Goal: Task Accomplishment & Management: Manage account settings

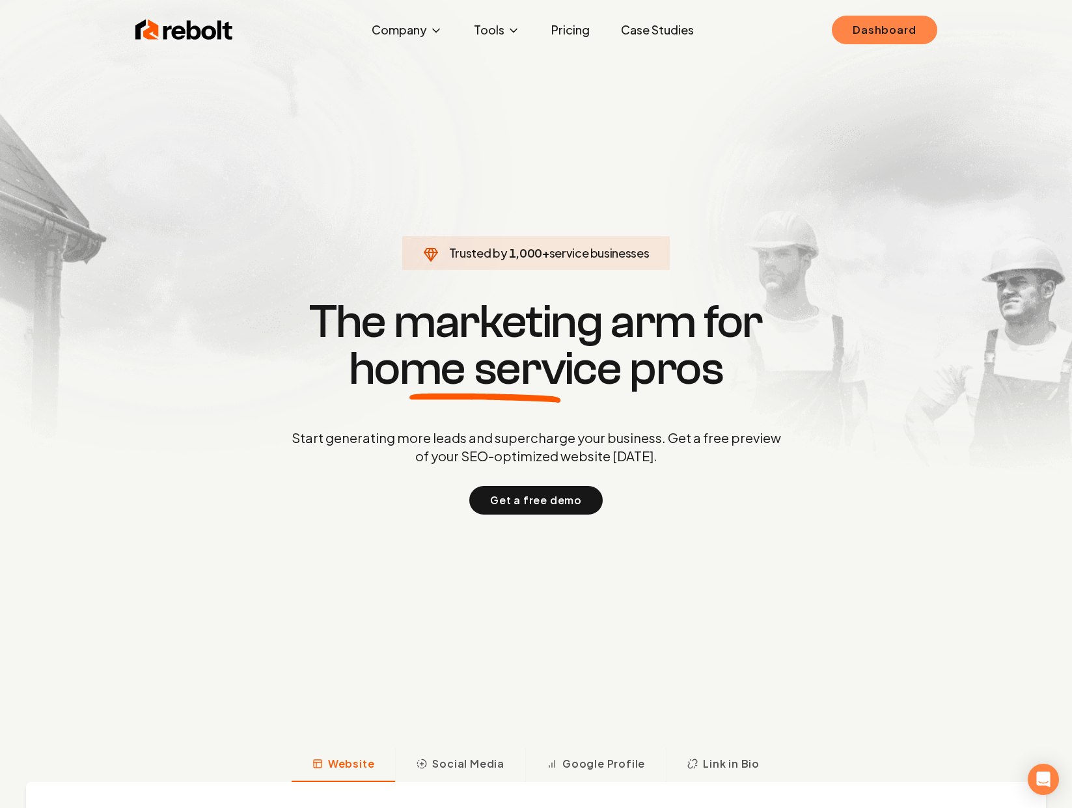
click at [882, 35] on link "Dashboard" at bounding box center [884, 30] width 105 height 29
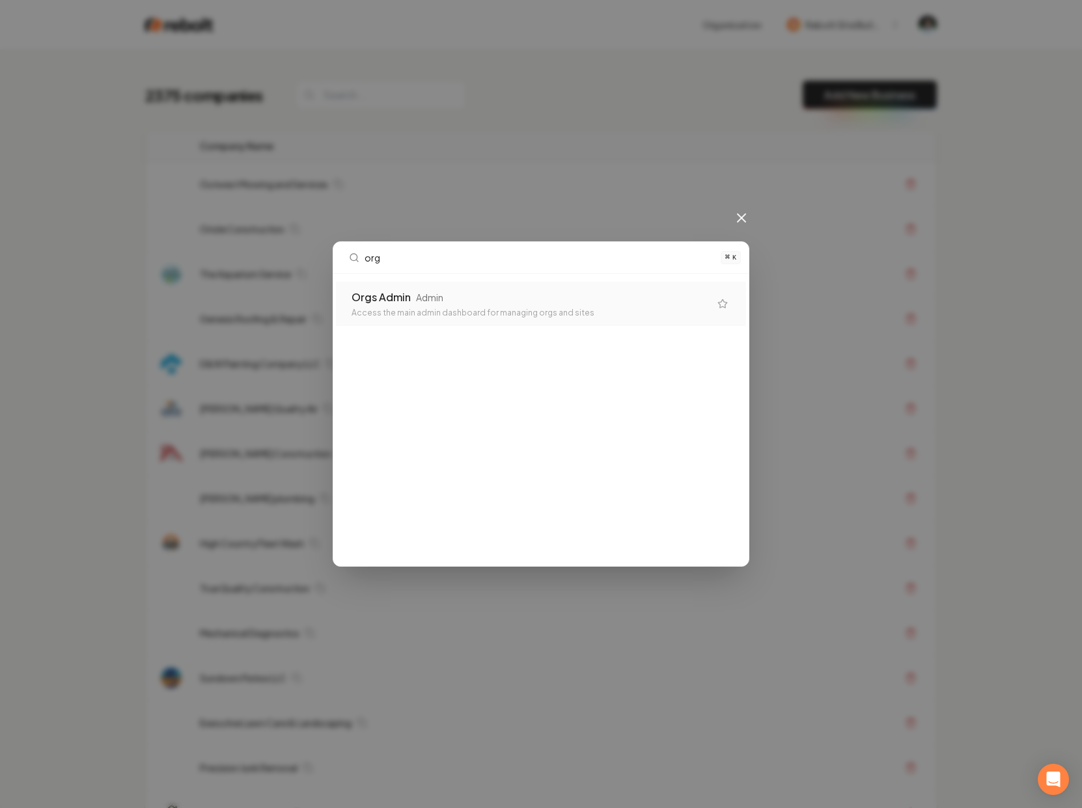
type input "orgs"
click at [466, 293] on div "Orgs Admin Admin" at bounding box center [530, 298] width 358 height 16
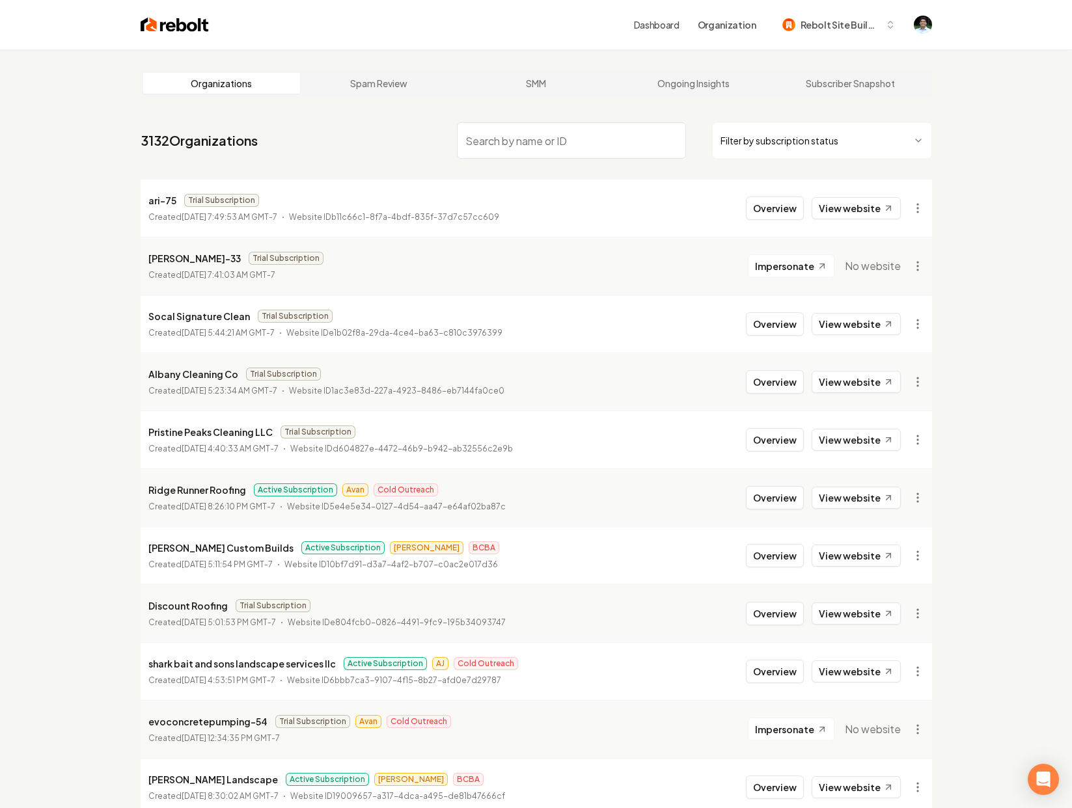
click at [152, 197] on p "ari-75" at bounding box center [162, 201] width 28 height 16
drag, startPoint x: 148, startPoint y: 198, endPoint x: 176, endPoint y: 200, distance: 28.1
click at [176, 200] on div "ari-75 Trial Subscription" at bounding box center [323, 201] width 351 height 16
click at [249, 259] on span "Trial Subscription" at bounding box center [286, 258] width 75 height 13
drag, startPoint x: 148, startPoint y: 487, endPoint x: 245, endPoint y: 491, distance: 96.4
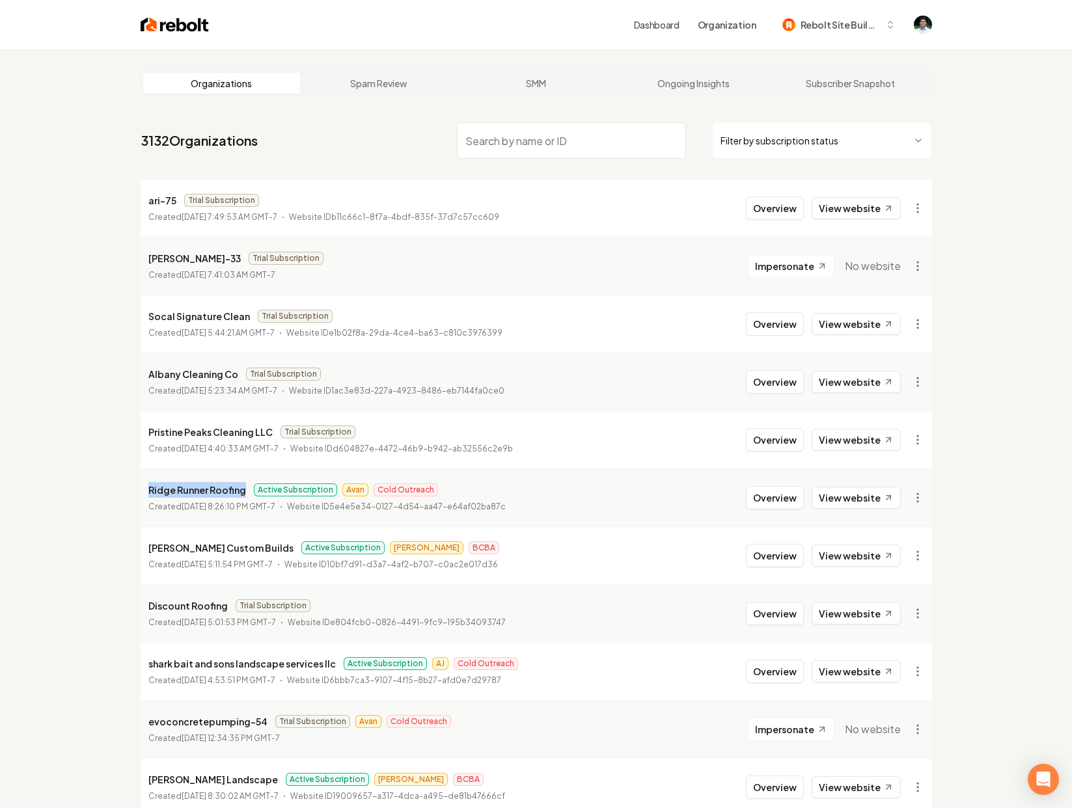
click at [245, 491] on div "Ridge Runner Roofing Active Subscription Avan Cold Outreach" at bounding box center [326, 490] width 357 height 16
click at [244, 490] on div "Ridge Runner Roofing Active Subscription Avan Cold Outreach" at bounding box center [326, 490] width 357 height 16
drag, startPoint x: 146, startPoint y: 489, endPoint x: 243, endPoint y: 491, distance: 96.3
click at [243, 491] on li "Ridge Runner Roofing Active Subscription Avan Cold Outreach Created [DATE] 8:26…" at bounding box center [536, 498] width 791 height 58
click at [221, 485] on p "Ridge Runner Roofing" at bounding box center [197, 490] width 98 height 16
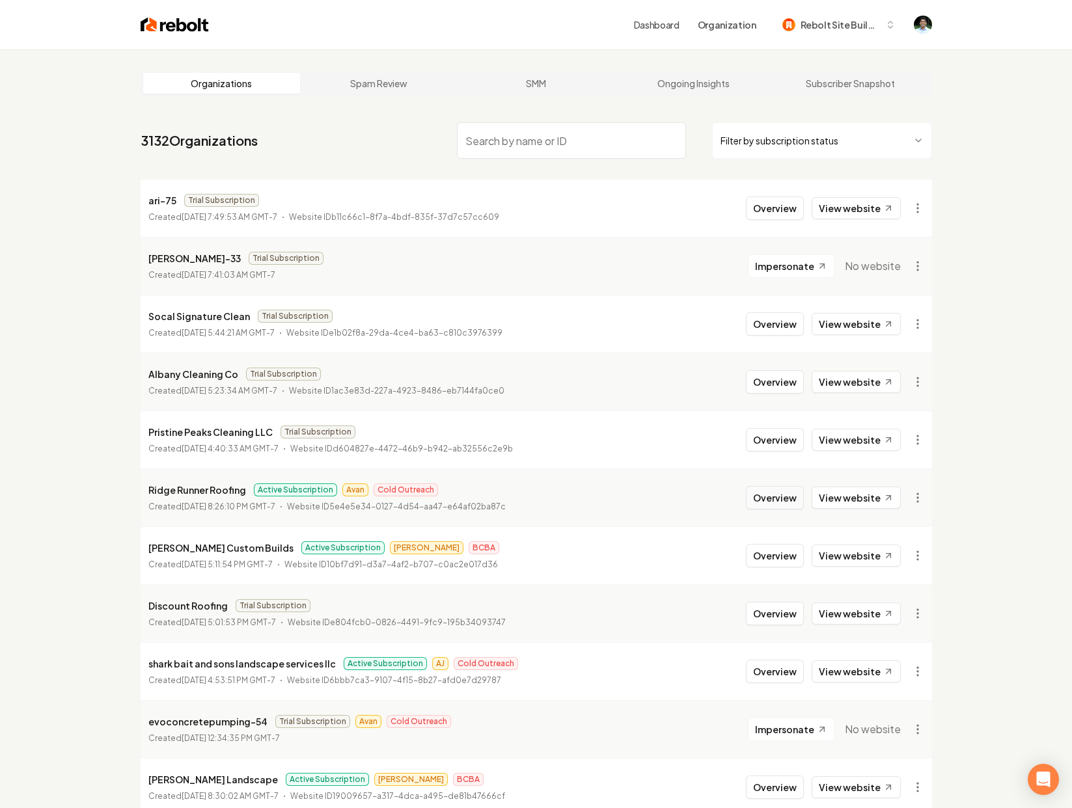
click at [760, 503] on button "Overview" at bounding box center [775, 497] width 58 height 23
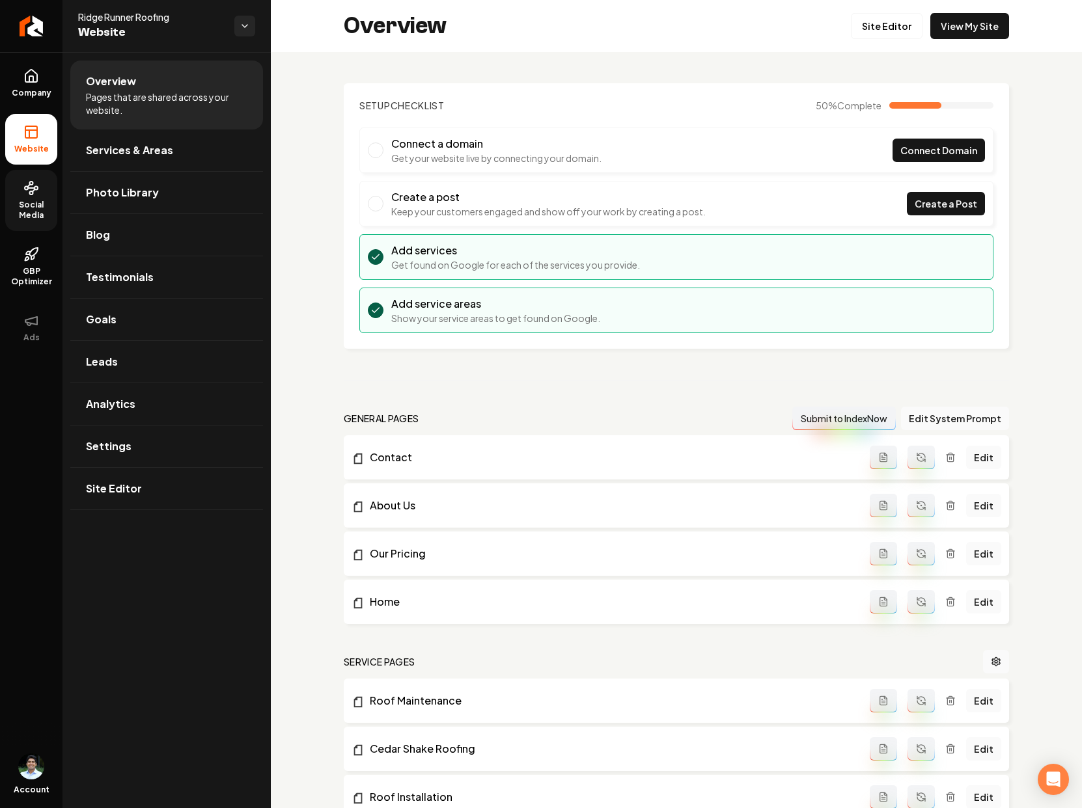
click at [33, 206] on span "Social Media" at bounding box center [31, 210] width 52 height 21
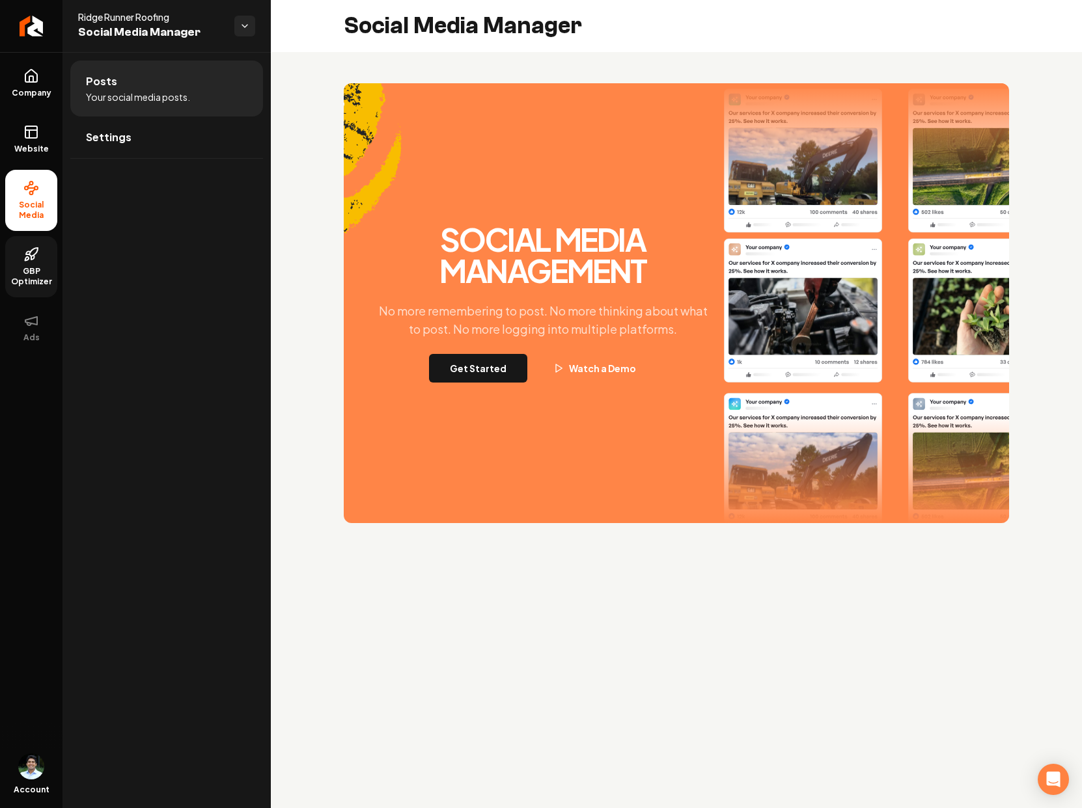
click at [22, 260] on link "GBP Optimizer" at bounding box center [31, 266] width 52 height 61
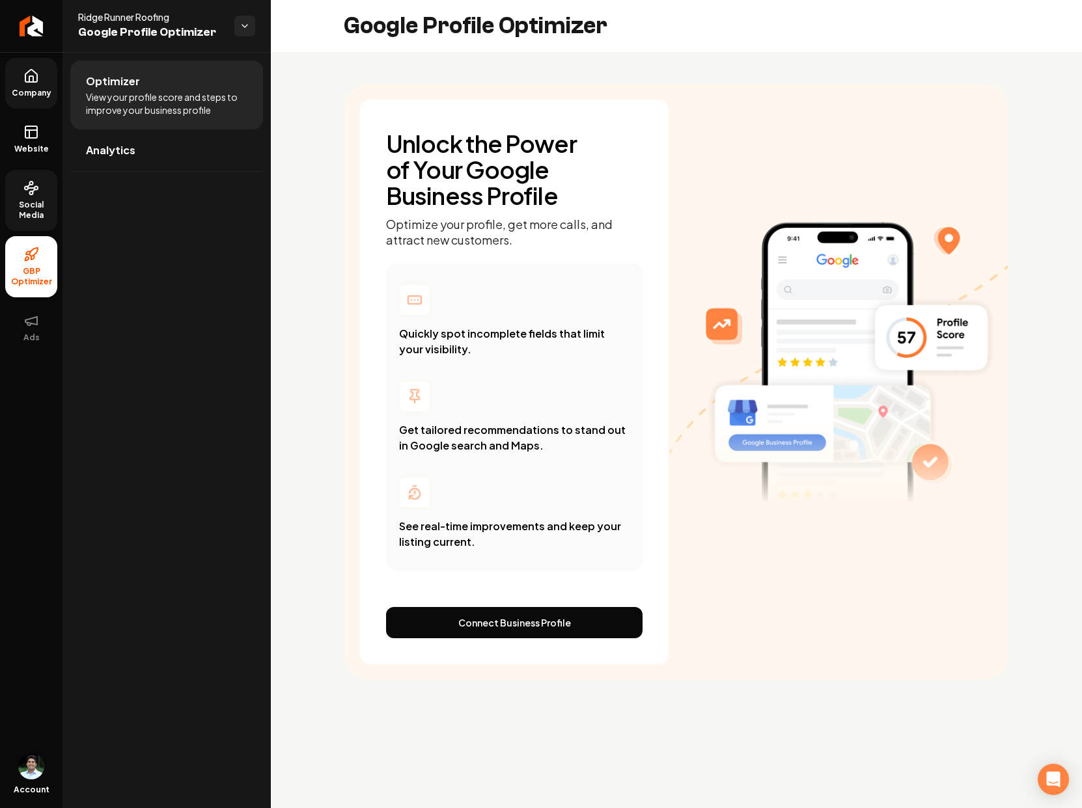
click at [40, 78] on link "Company" at bounding box center [31, 83] width 52 height 51
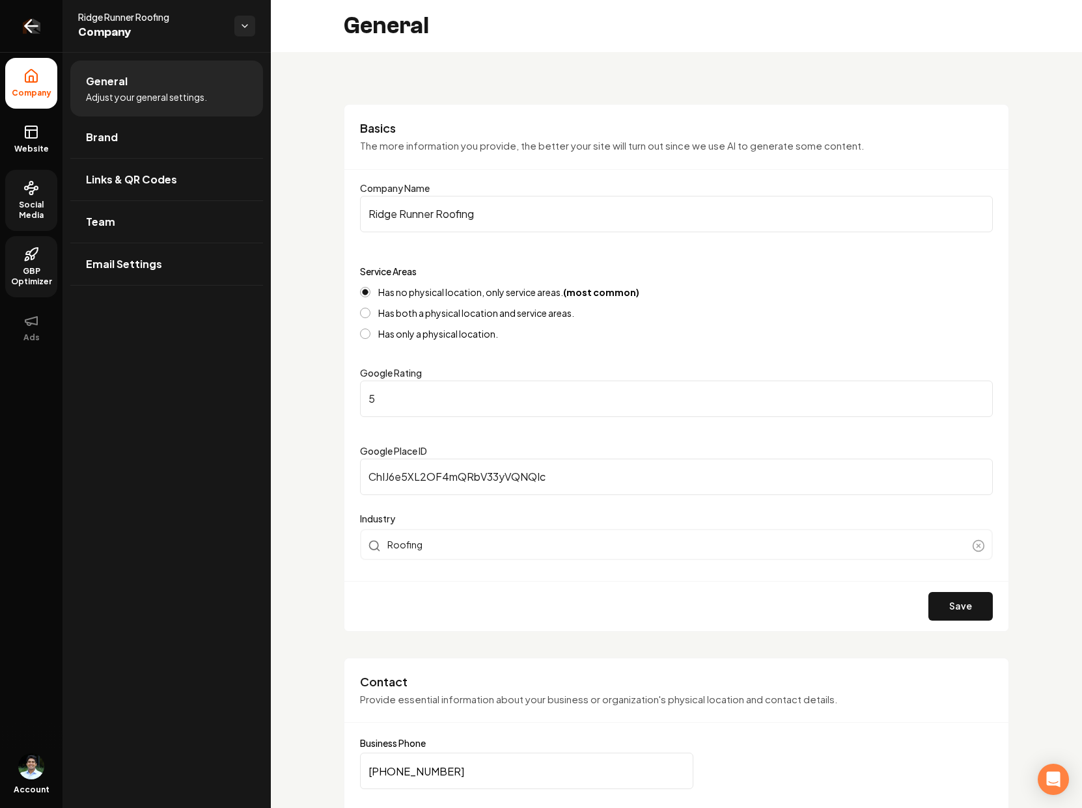
click at [39, 19] on icon "Return to dashboard" at bounding box center [31, 26] width 21 height 21
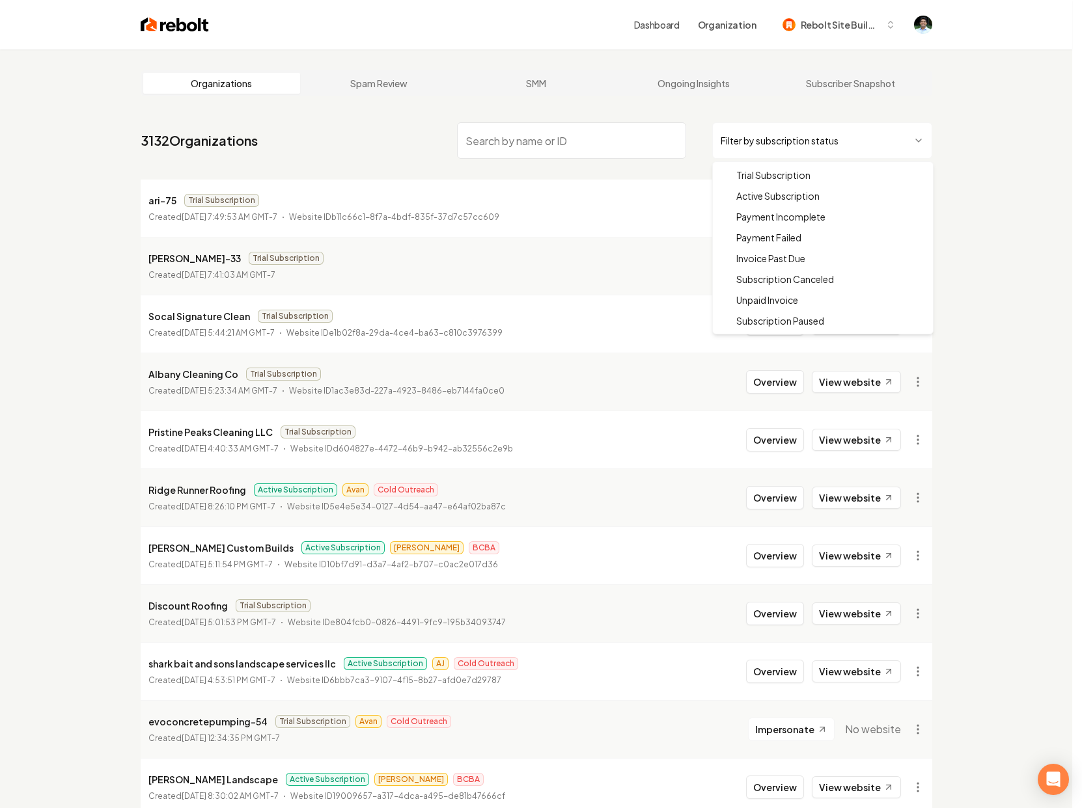
click at [824, 143] on html "Dashboard Organization Rebolt Site Builder Organizations Spam Review SMM Ongoin…" at bounding box center [541, 404] width 1082 height 808
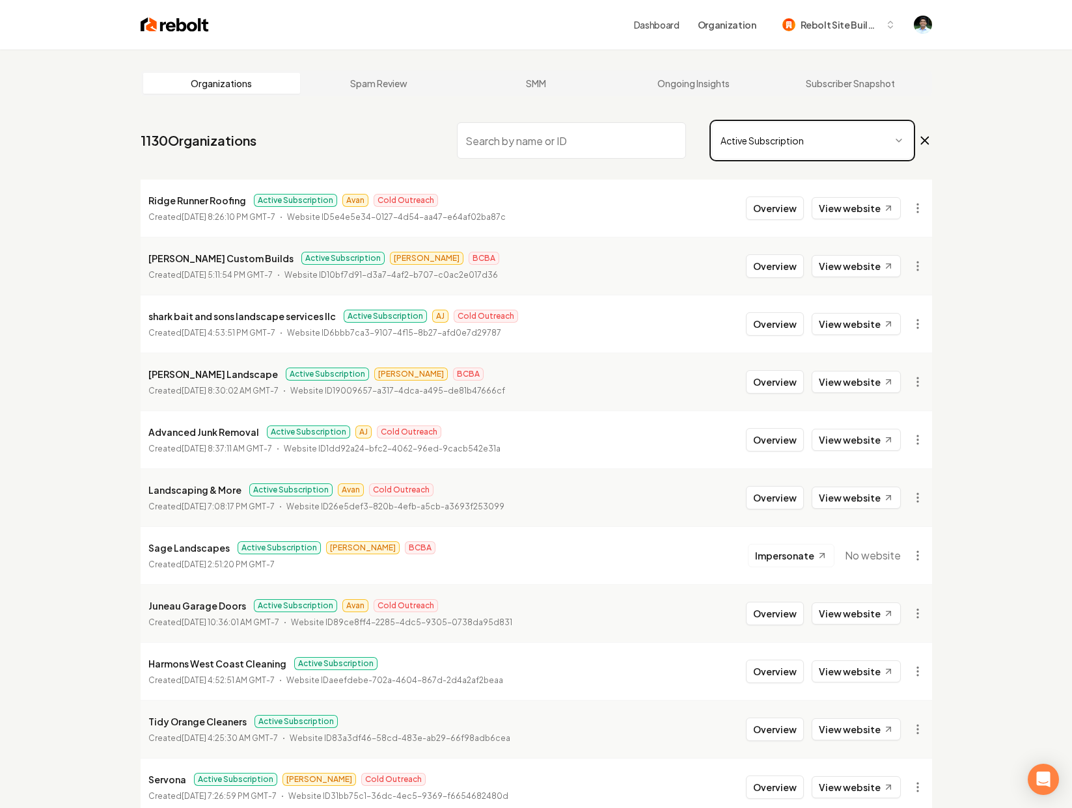
scroll to position [3, 0]
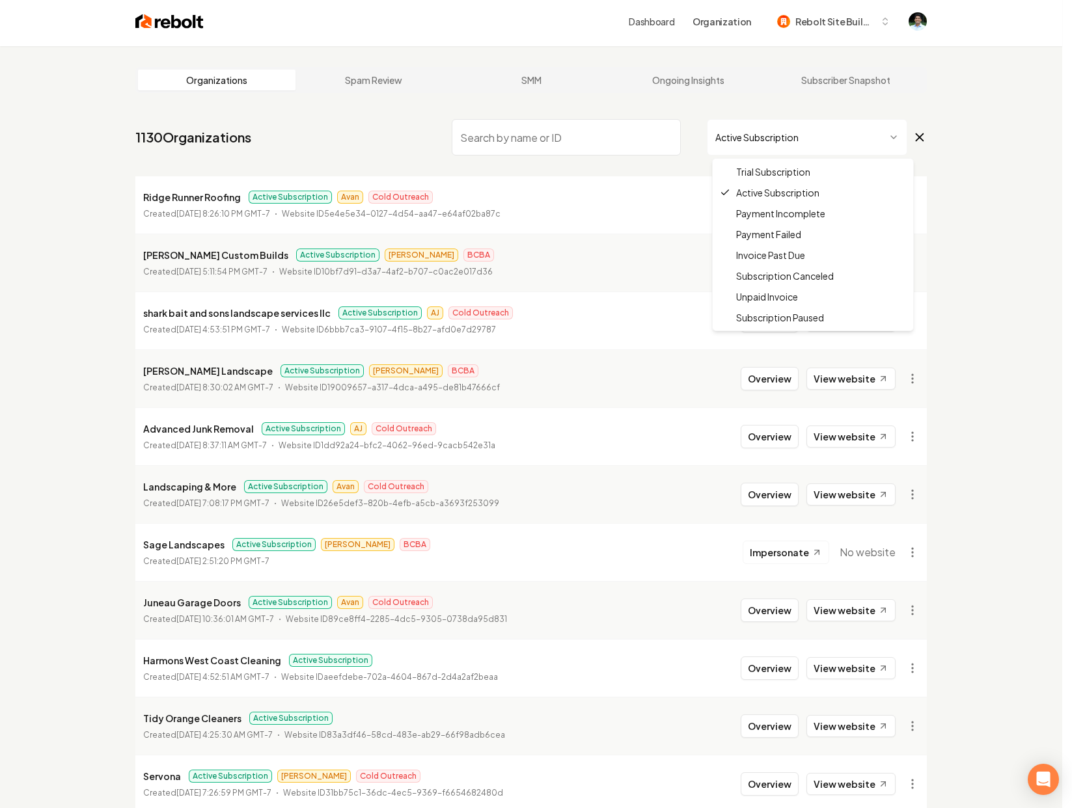
click at [839, 138] on html "Dashboard Organization Rebolt Site Builder Organizations Spam Review SMM Ongoin…" at bounding box center [536, 401] width 1072 height 808
click at [603, 221] on html "Dashboard Organization Rebolt Site Builder Organizations Spam Review SMM Ongoin…" at bounding box center [541, 401] width 1082 height 808
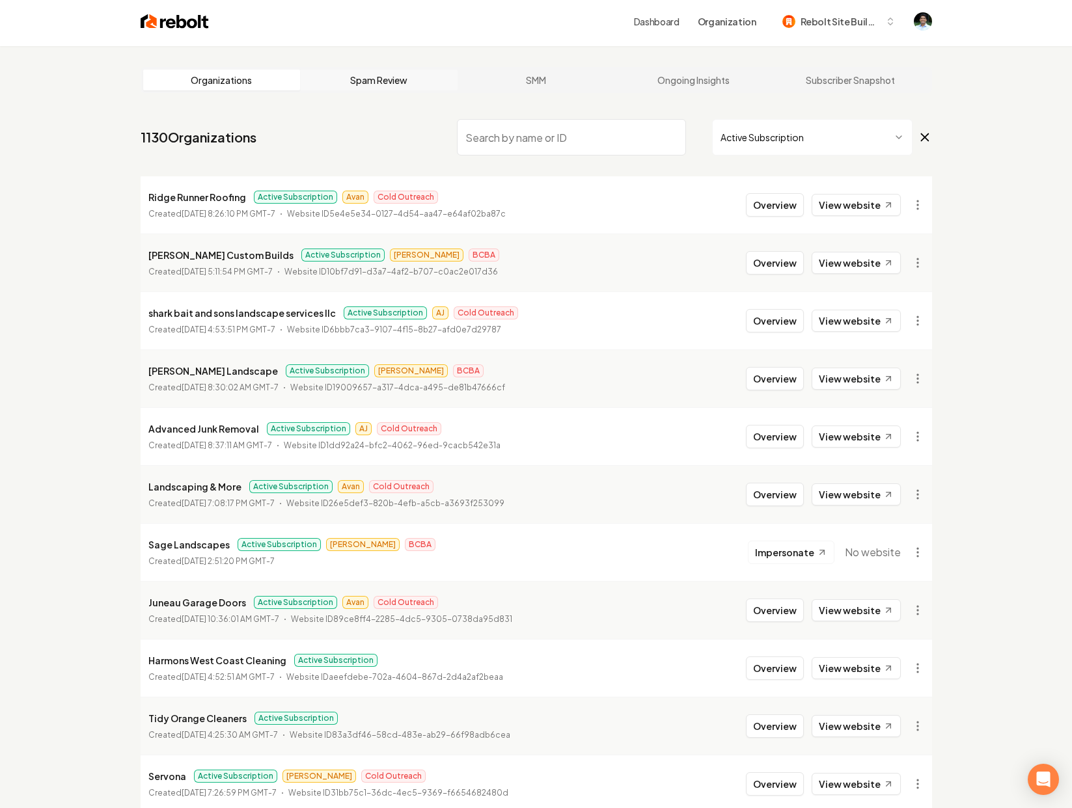
click at [389, 81] on link "Spam Review" at bounding box center [378, 80] width 157 height 21
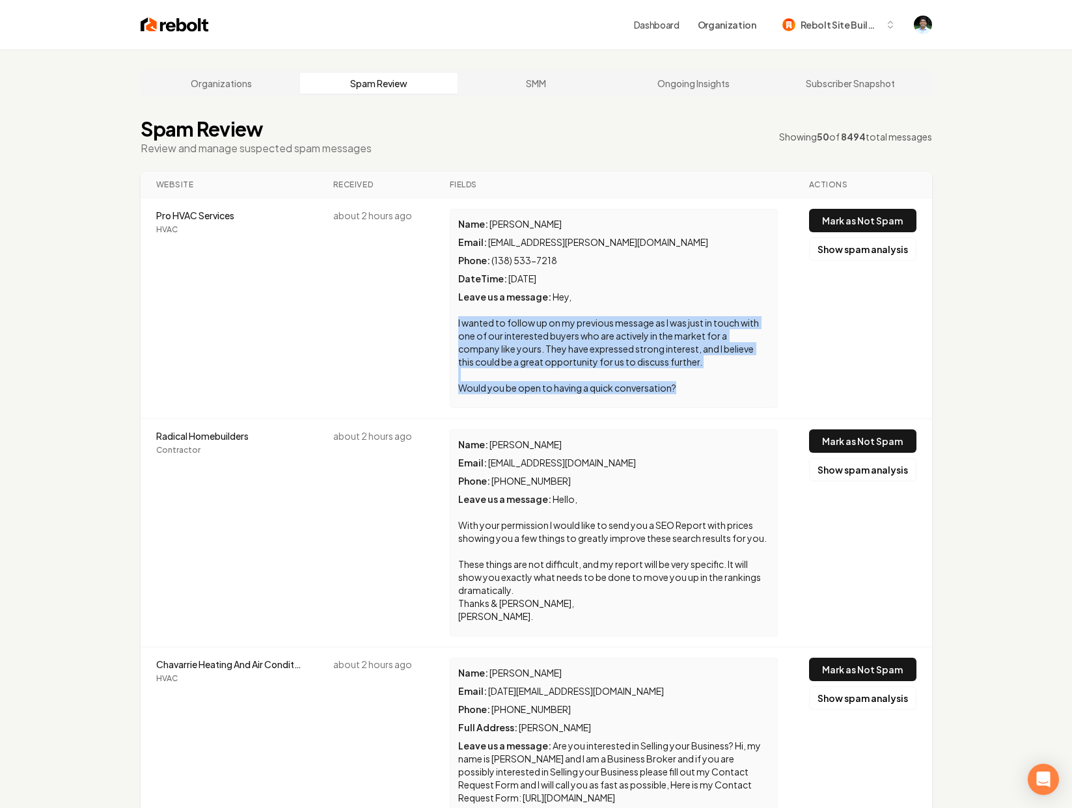
drag, startPoint x: 455, startPoint y: 321, endPoint x: 682, endPoint y: 409, distance: 243.3
click at [682, 409] on td "Name : [PERSON_NAME] Email : [PERSON_NAME][EMAIL_ADDRESS][PERSON_NAME][DOMAIN_N…" at bounding box center [613, 308] width 359 height 221
click at [688, 405] on div "Name : [PERSON_NAME] Email : [PERSON_NAME][EMAIL_ADDRESS][PERSON_NAME][DOMAIN_N…" at bounding box center [614, 308] width 328 height 199
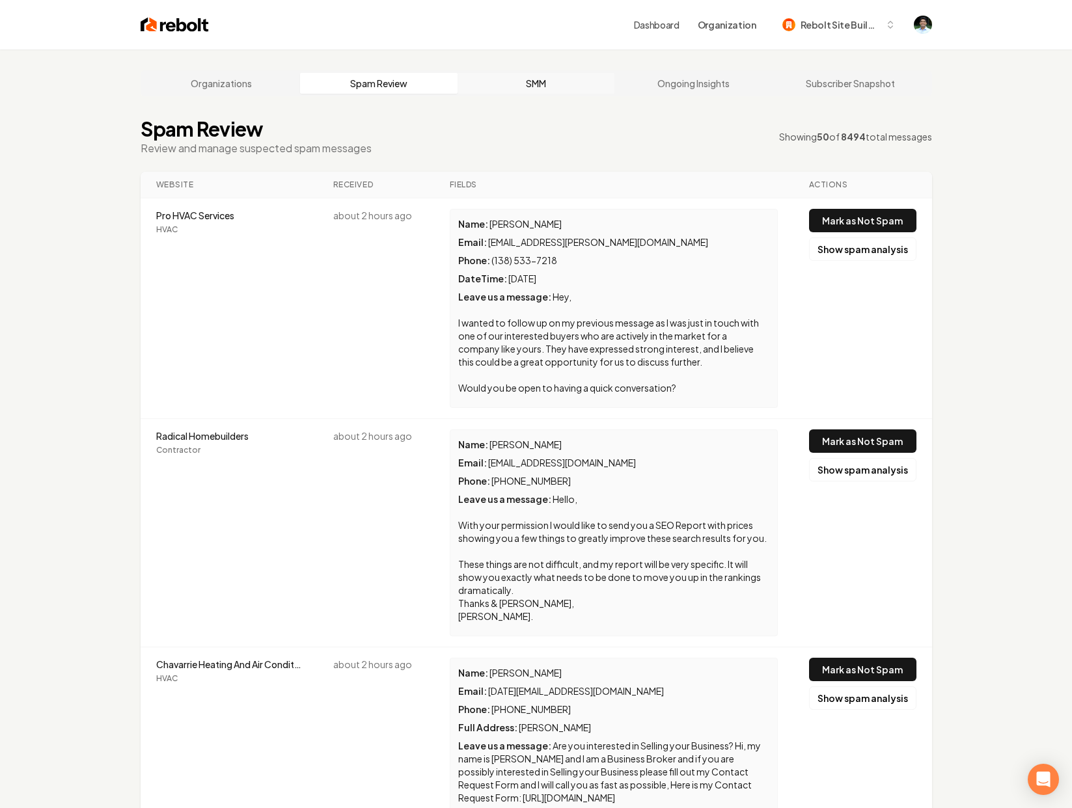
click at [528, 88] on link "SMM" at bounding box center [535, 83] width 157 height 21
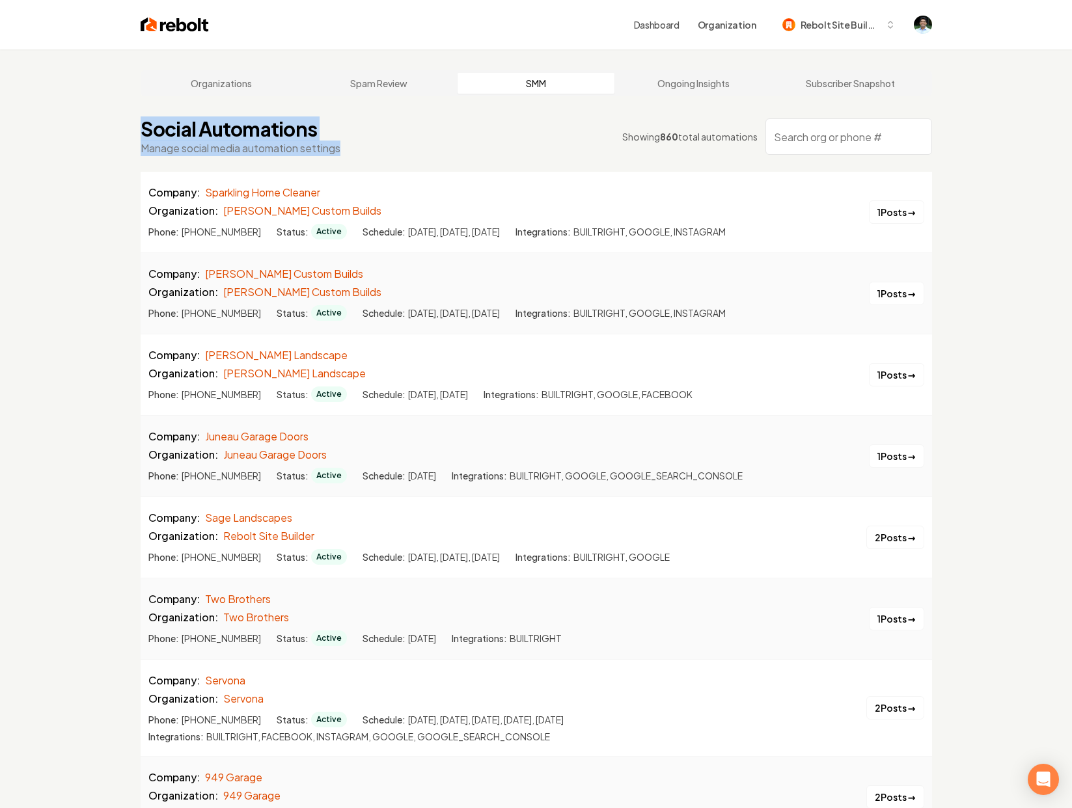
drag, startPoint x: 156, startPoint y: 131, endPoint x: 366, endPoint y: 155, distance: 212.2
click at [424, 156] on div "Social Automations Manage social media automation settings Showing 860 total au…" at bounding box center [536, 136] width 791 height 39
click at [713, 83] on link "Ongoing Insights" at bounding box center [692, 83] width 157 height 21
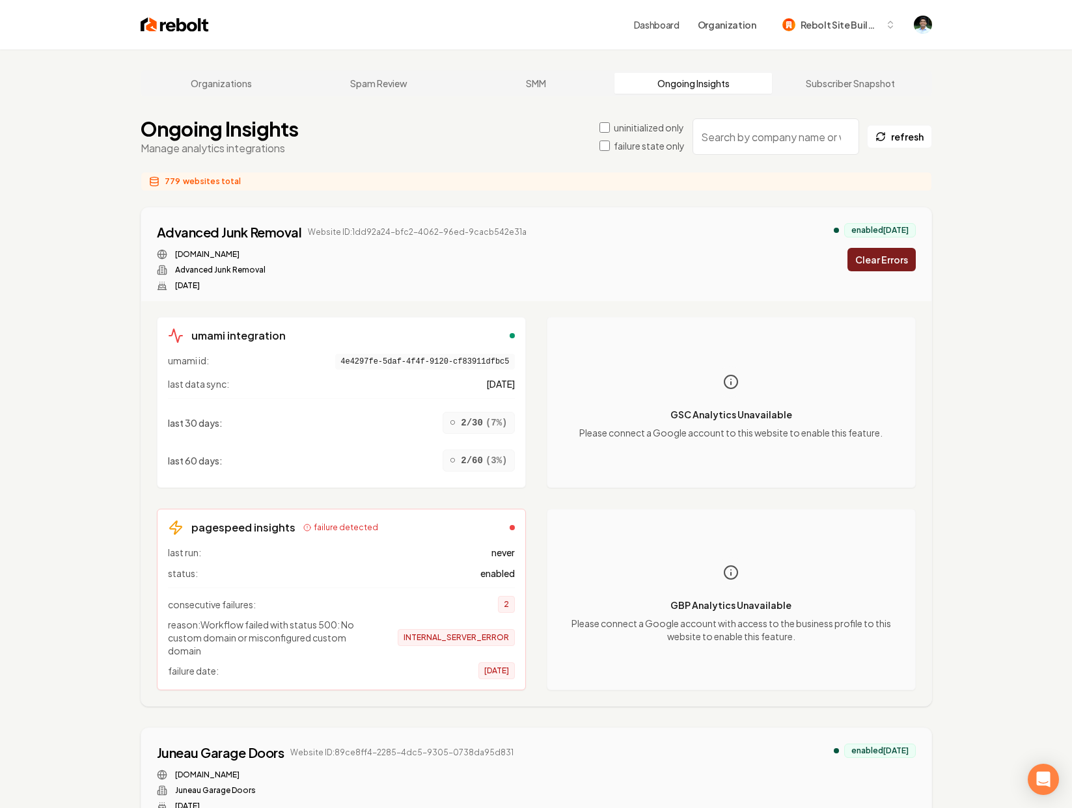
click at [208, 267] on div "[DOMAIN_NAME] Advanced Junk Removal [DATE]" at bounding box center [342, 270] width 370 height 42
click at [791, 88] on link "Subscriber Snapshot" at bounding box center [850, 83] width 157 height 21
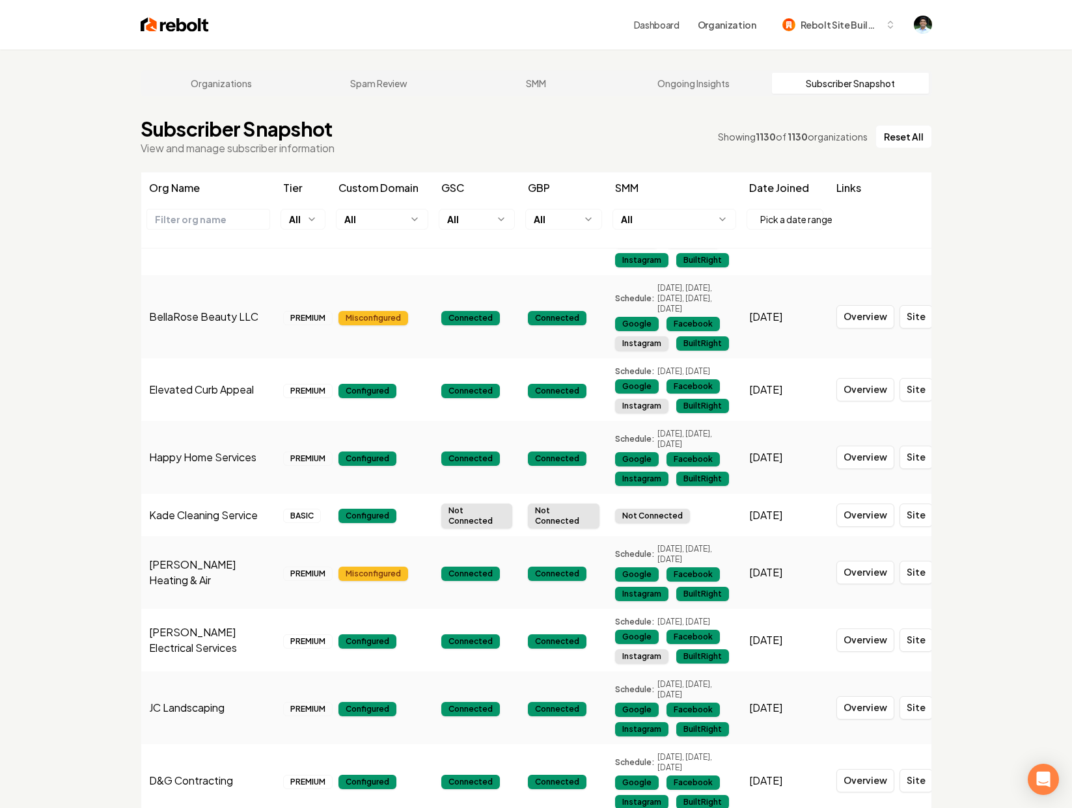
scroll to position [12697, 0]
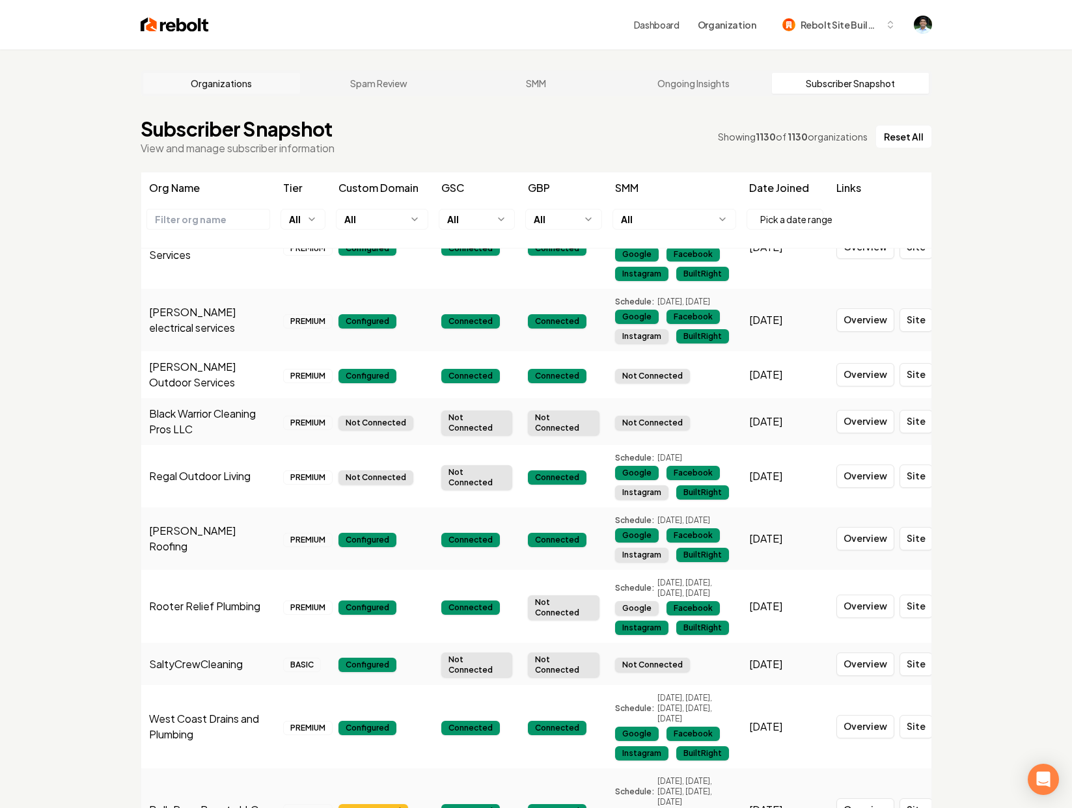
click at [213, 82] on link "Organizations" at bounding box center [221, 83] width 157 height 21
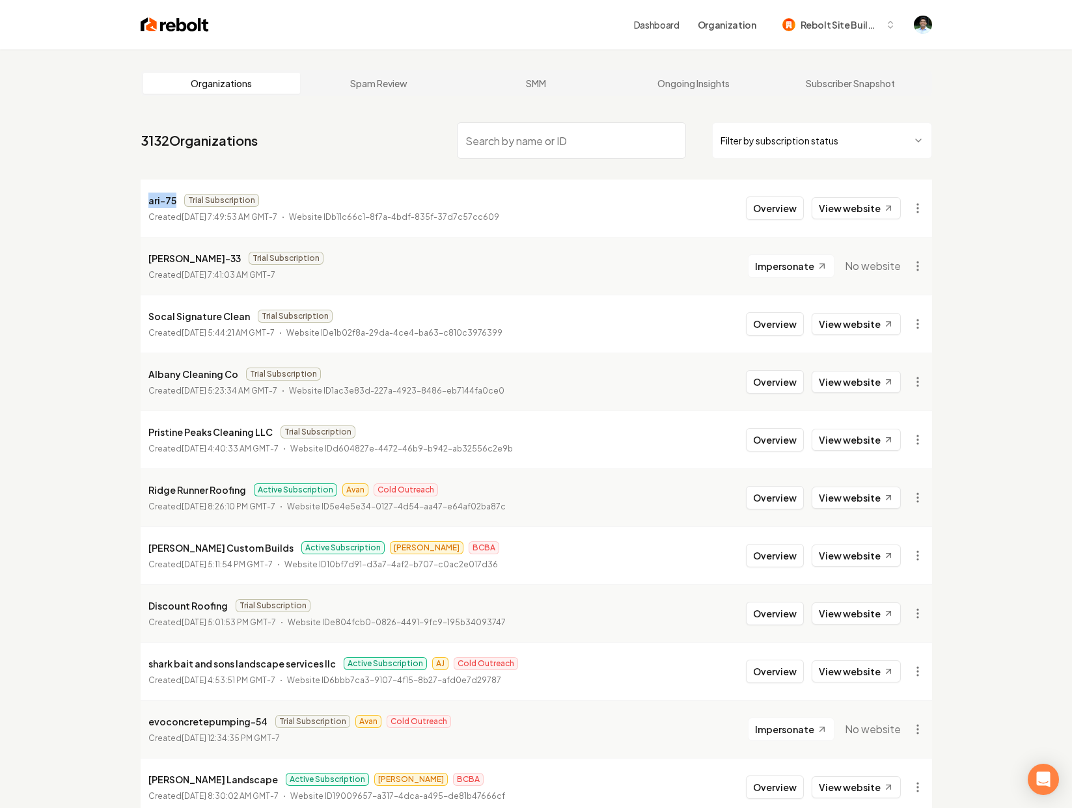
drag, startPoint x: 174, startPoint y: 202, endPoint x: 134, endPoint y: 198, distance: 40.5
click at [840, 208] on link "View website" at bounding box center [855, 208] width 89 height 22
click at [152, 211] on p "Created [DATE] 7:49:53 AM GMT-7" at bounding box center [212, 217] width 129 height 13
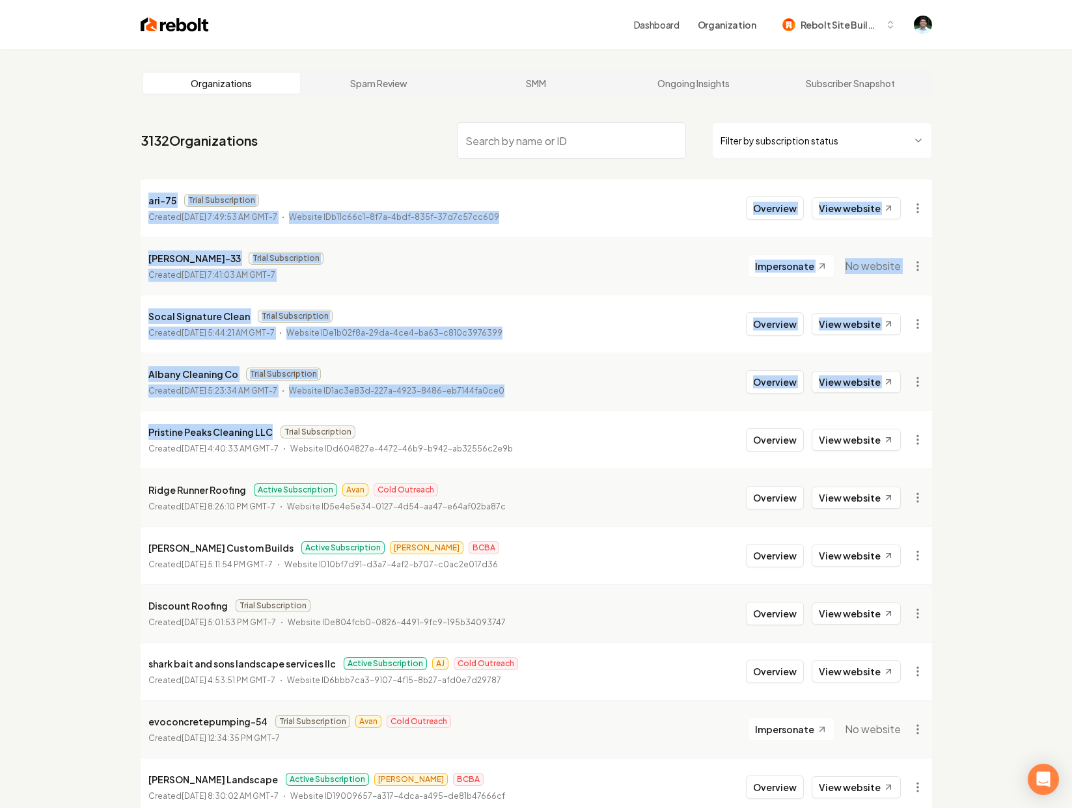
drag, startPoint x: 146, startPoint y: 202, endPoint x: 271, endPoint y: 434, distance: 263.5
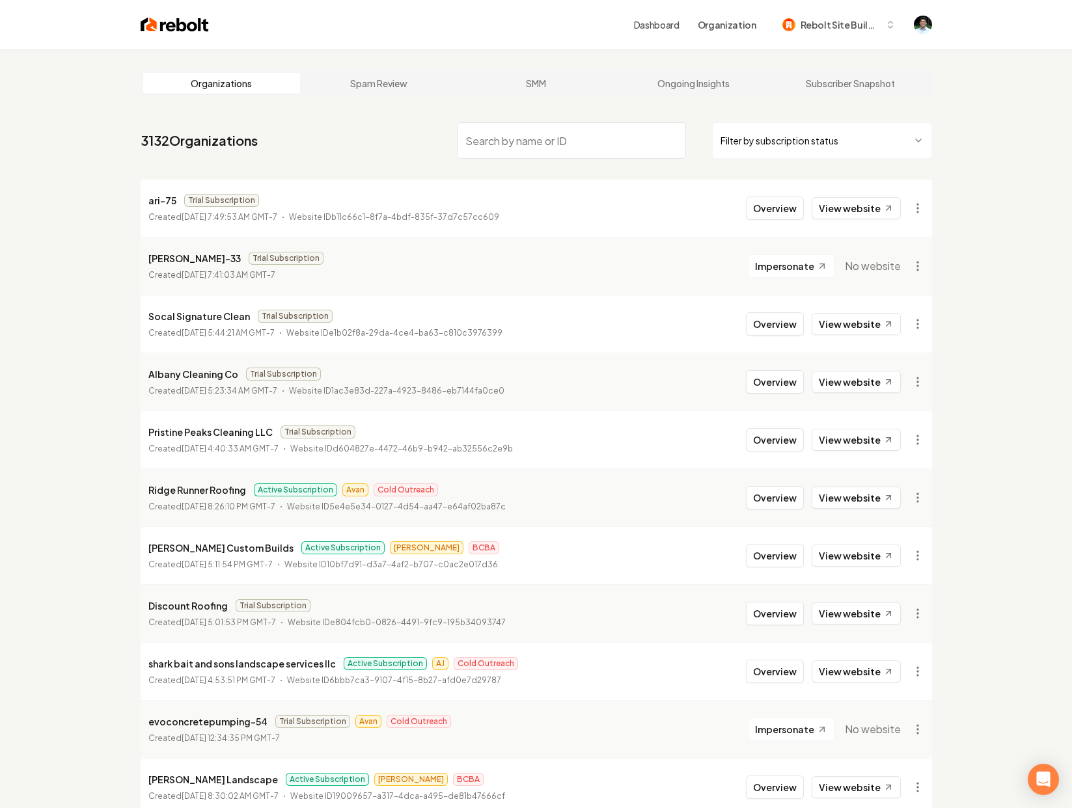
click at [276, 412] on li "Pristine Peaks Cleaning LLC Trial Subscription Created [DATE] 4:40:33 AM GMT-7 …" at bounding box center [536, 440] width 791 height 58
click at [849, 21] on span "Rebolt Site Builder" at bounding box center [839, 25] width 79 height 14
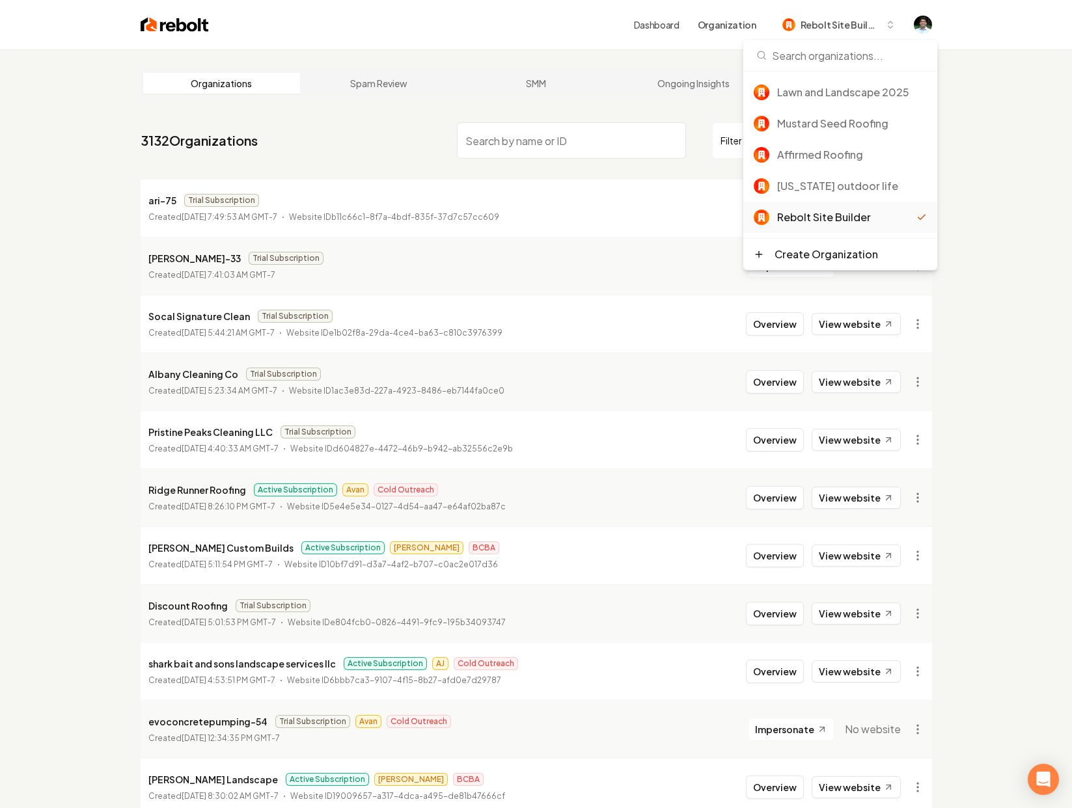
click at [650, 44] on div "Dashboard Organization Rebolt Site Builder" at bounding box center [536, 24] width 833 height 49
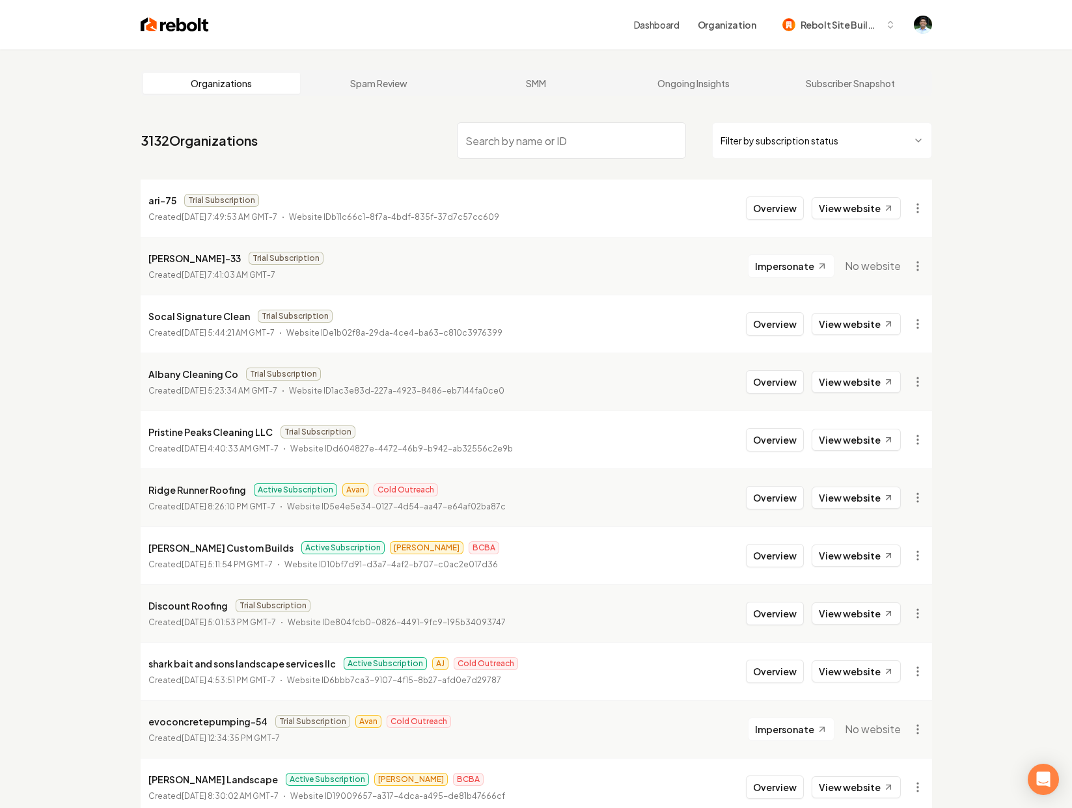
click at [654, 31] on link "Dashboard" at bounding box center [657, 24] width 46 height 13
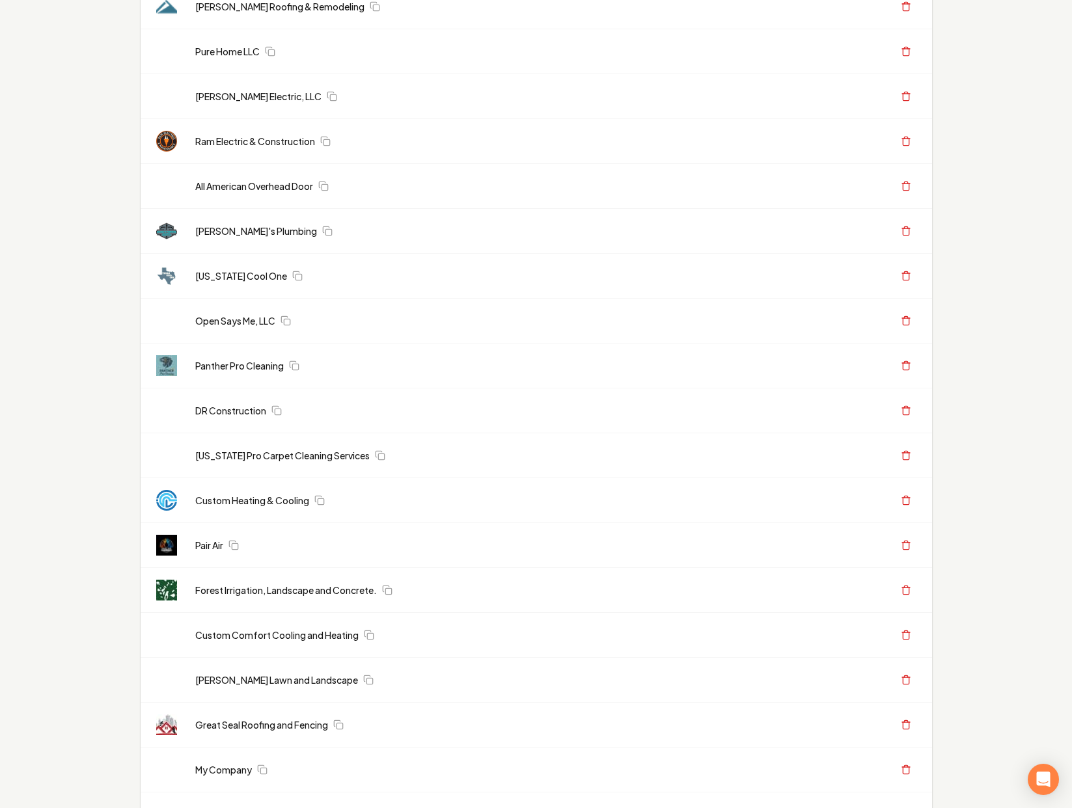
scroll to position [13210, 0]
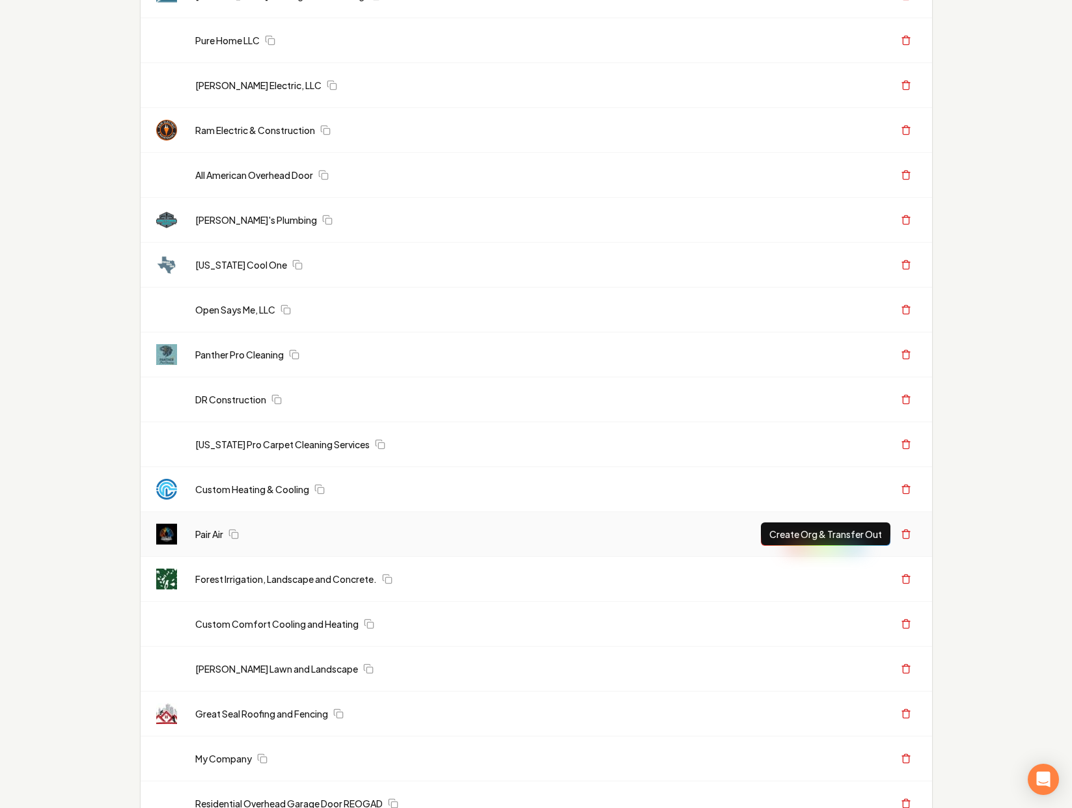
click at [793, 538] on button "Create Org & Transfer Out" at bounding box center [825, 534] width 129 height 23
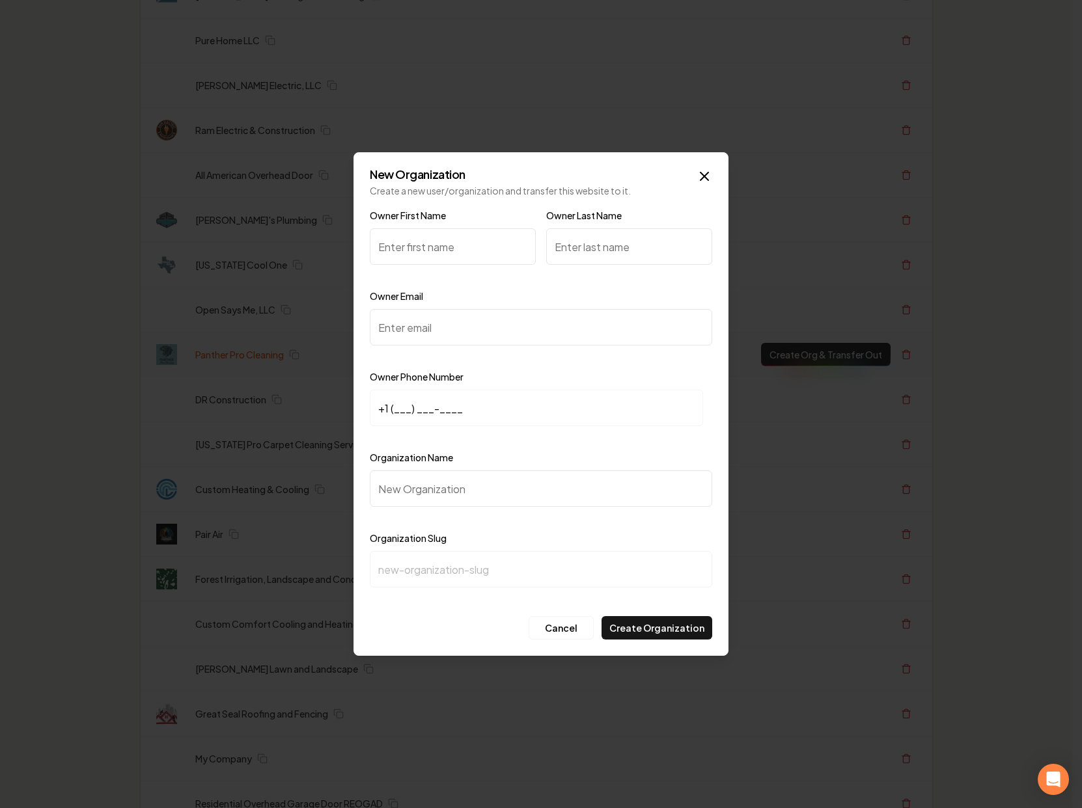
click at [709, 176] on icon "button" at bounding box center [704, 177] width 16 height 16
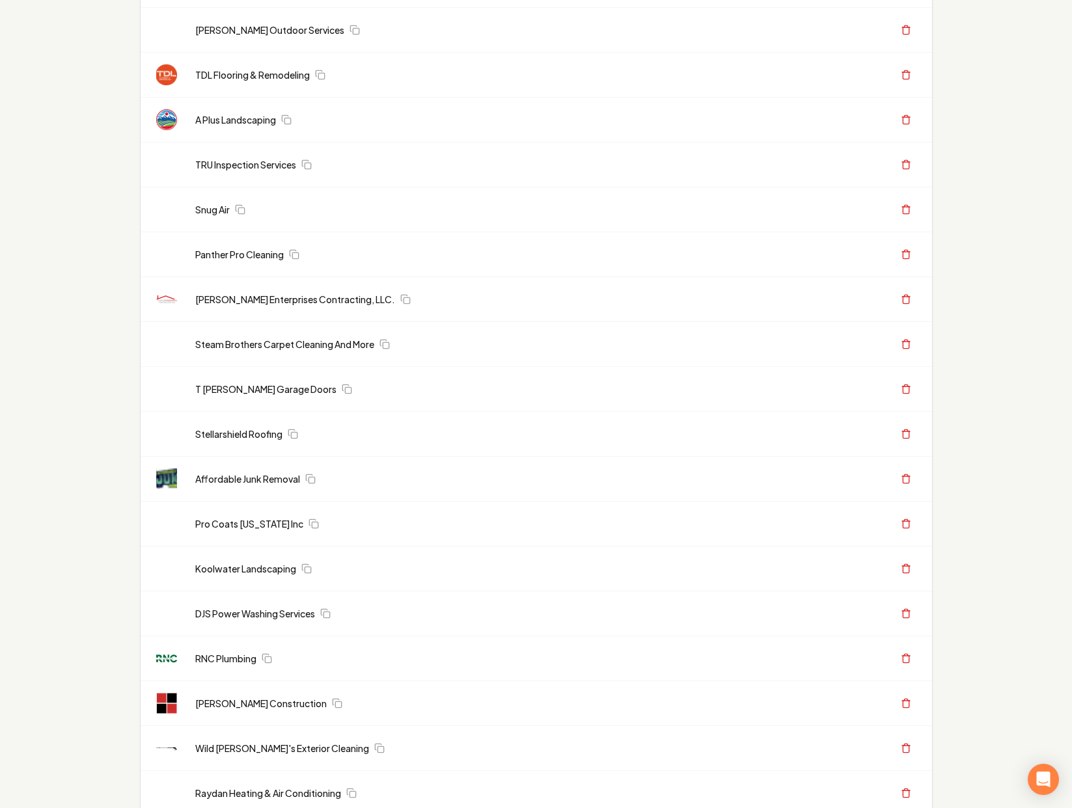
scroll to position [0, 0]
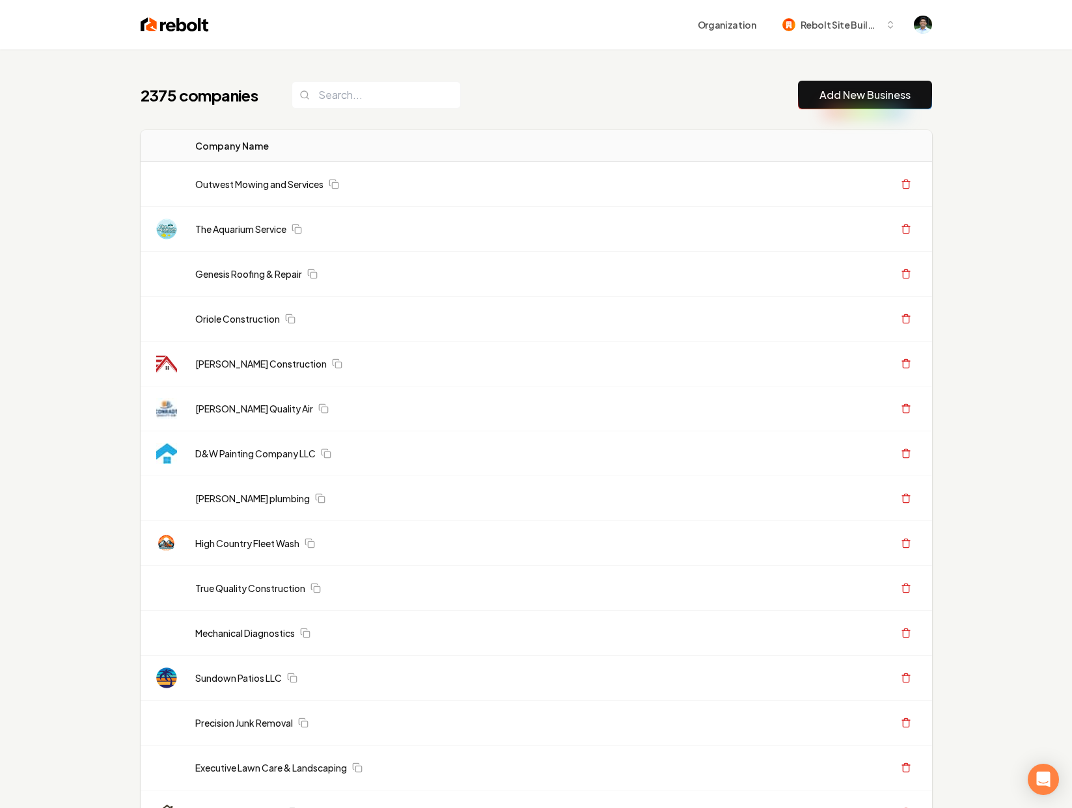
click at [170, 23] on img at bounding box center [175, 25] width 68 height 18
